Goal: Task Accomplishment & Management: Manage account settings

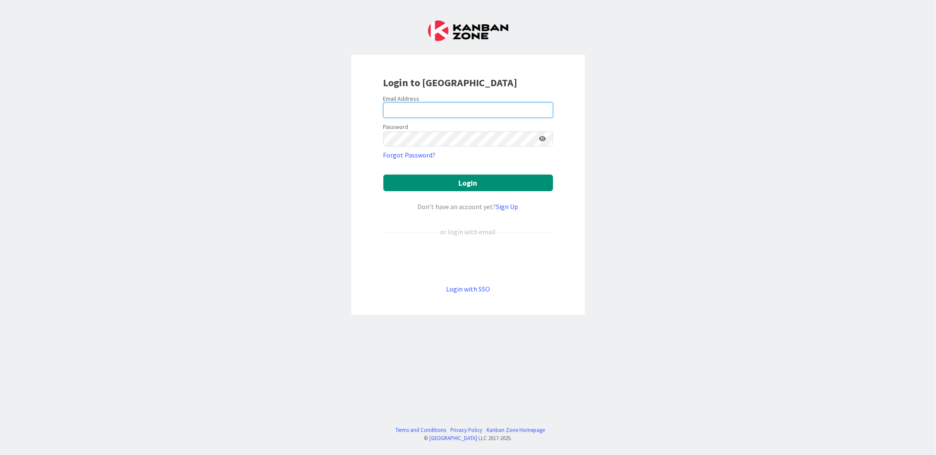
click at [429, 114] on input "email" at bounding box center [468, 109] width 170 height 15
type input "[PERSON_NAME][EMAIL_ADDRESS][DOMAIN_NAME]"
click at [383, 174] on button "Login" at bounding box center [468, 182] width 170 height 17
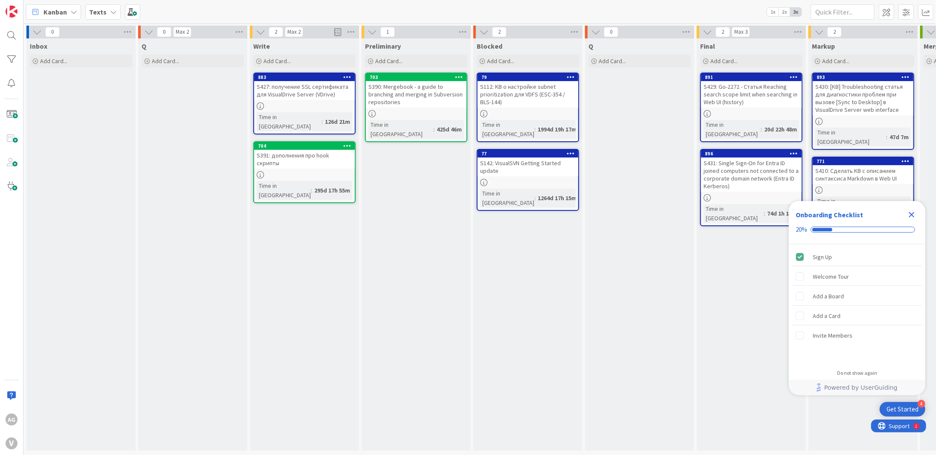
click at [912, 211] on icon "Close Checklist" at bounding box center [912, 214] width 10 height 10
